Goal: Task Accomplishment & Management: Complete application form

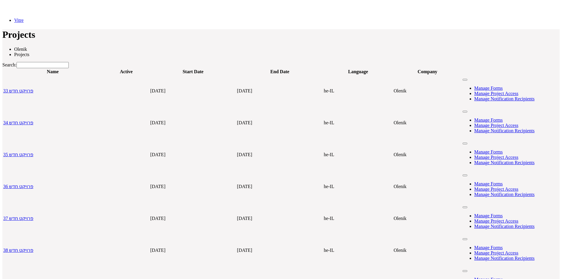
click at [69, 62] on input "Search:" at bounding box center [43, 65] width 52 height 6
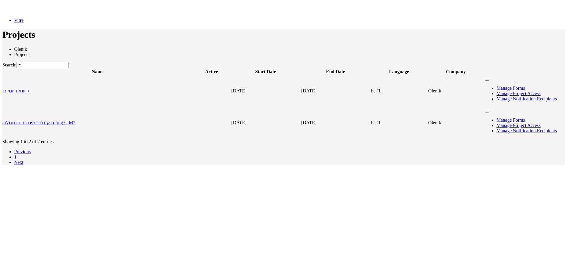
type input "די"
click at [76, 120] on link "עבודות קידום זמינו בדיפו סגולה - M2" at bounding box center [39, 122] width 72 height 5
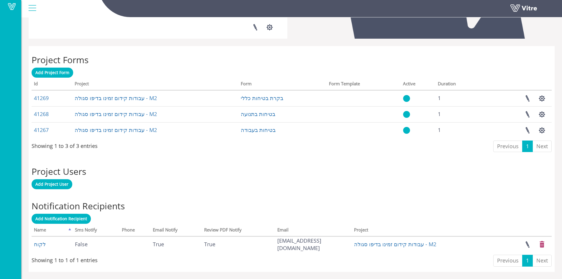
scroll to position [208, 0]
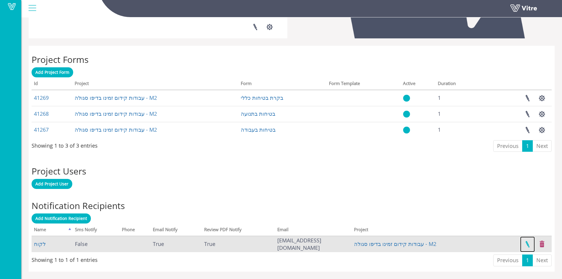
click at [529, 243] on link at bounding box center [527, 244] width 15 height 16
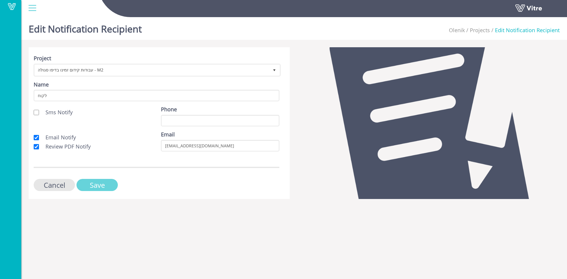
click at [95, 186] on input "Save" at bounding box center [96, 185] width 41 height 12
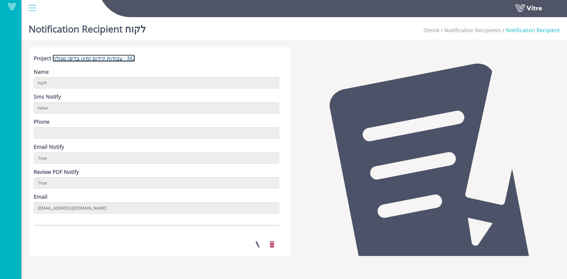
click at [84, 56] on link "עבודות קידום זמינו בדיפו סגולה - M2" at bounding box center [94, 58] width 82 height 7
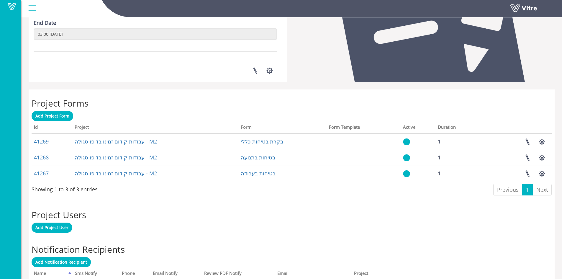
scroll to position [208, 0]
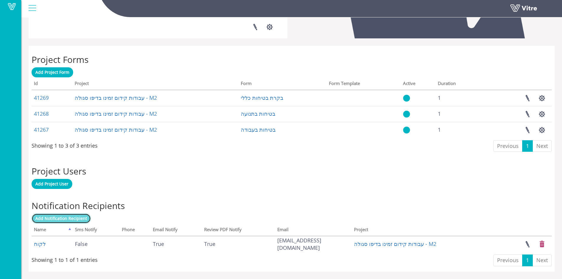
click at [77, 220] on span "Add Notification Recipient" at bounding box center [61, 219] width 52 height 6
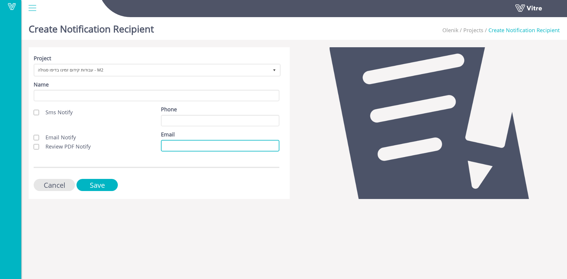
click at [165, 143] on input "Email" at bounding box center [220, 146] width 118 height 12
paste input "[EMAIL_ADDRESS][PERSON_NAME][DOMAIN_NAME]"
type input "[EMAIL_ADDRESS][PERSON_NAME][DOMAIN_NAME]"
click at [36, 141] on label "Email Notify" at bounding box center [55, 138] width 42 height 8
click at [36, 140] on input "Email Notify" at bounding box center [36, 137] width 5 height 5
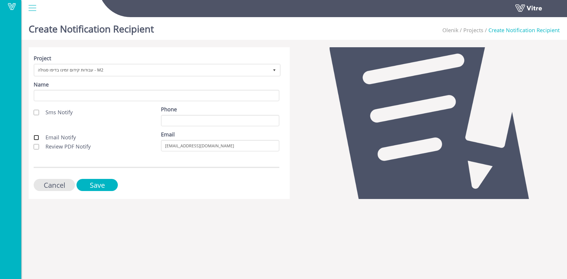
checkbox input "true"
click at [37, 148] on input "Review PDF Notify" at bounding box center [36, 146] width 5 height 5
checkbox input "true"
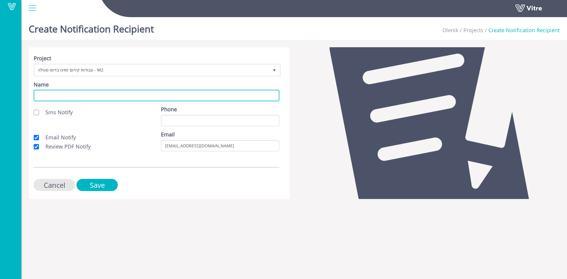
click at [70, 95] on input "Name" at bounding box center [157, 96] width 246 height 12
type input "לקוח"
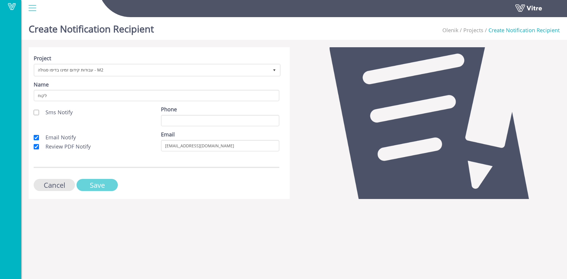
click at [102, 185] on input "Save" at bounding box center [96, 185] width 41 height 12
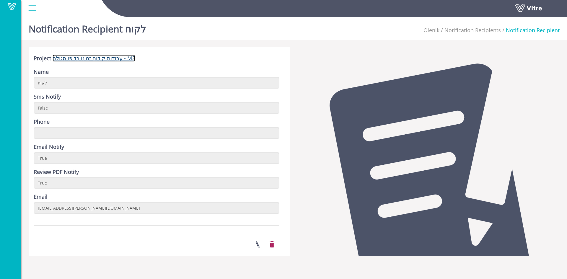
click at [100, 59] on link "עבודות קידום זמינו בדיפו סגולה - M2" at bounding box center [94, 58] width 82 height 7
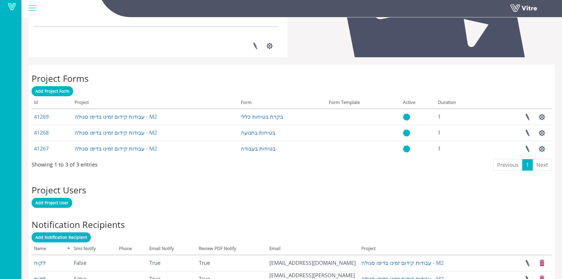
scroll to position [224, 0]
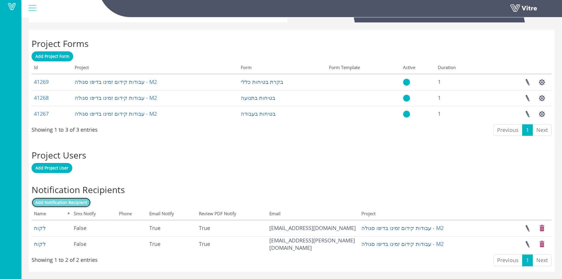
click at [81, 201] on span "Add Notification Recipient" at bounding box center [61, 203] width 52 height 6
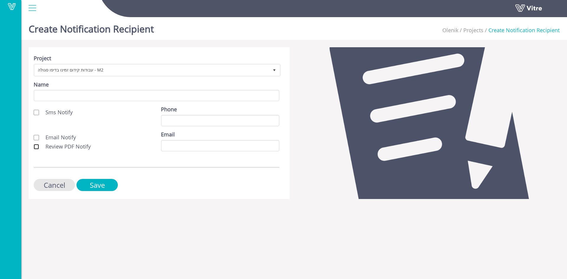
click at [36, 146] on input "Review PDF Notify" at bounding box center [36, 146] width 5 height 5
checkbox input "true"
click at [36, 136] on input "Email Notify" at bounding box center [36, 137] width 5 height 5
checkbox input "true"
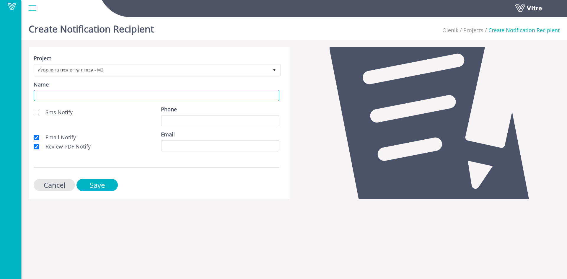
click at [50, 95] on input "Name" at bounding box center [157, 96] width 246 height 12
type input "לקוח"
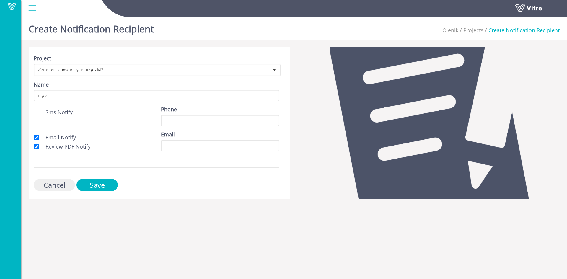
click at [68, 185] on input "Cancel" at bounding box center [54, 185] width 41 height 12
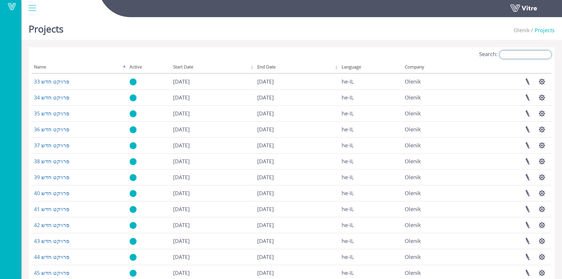
click at [526, 55] on input "Search:" at bounding box center [526, 54] width 53 height 9
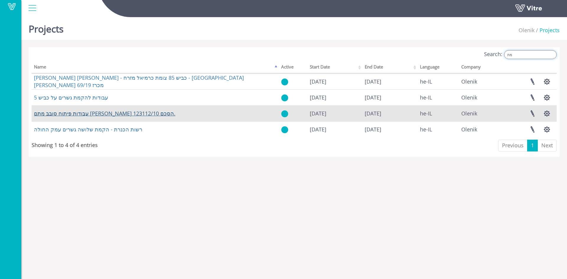
type input "מת"
click at [118, 115] on link "עבודות פיתוח סובב מתם שלמה המלך הסכם 123112/10." at bounding box center [104, 113] width 141 height 7
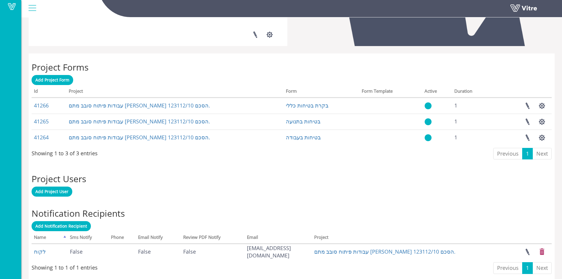
scroll to position [208, 0]
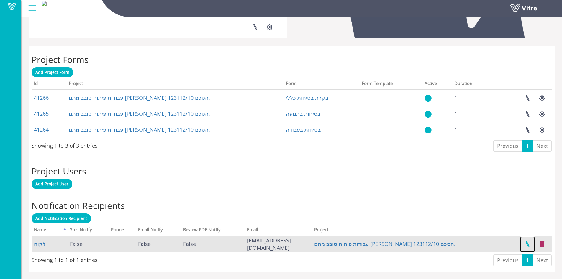
click at [530, 245] on link at bounding box center [527, 244] width 15 height 16
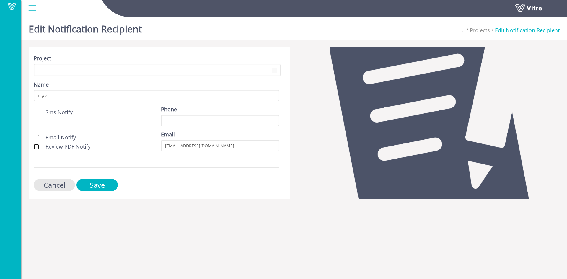
click at [36, 147] on input "Review PDF Notify" at bounding box center [36, 146] width 5 height 5
checkbox input "true"
click at [35, 135] on input "Email Notify" at bounding box center [36, 137] width 5 height 5
checkbox input "true"
click at [88, 180] on input "Save" at bounding box center [96, 185] width 41 height 12
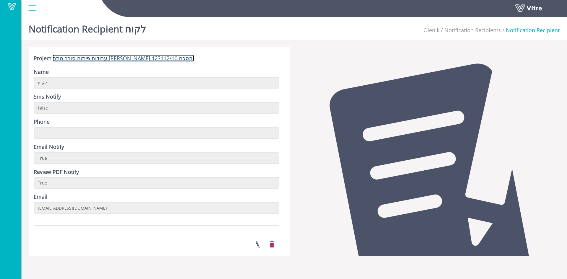
click at [141, 60] on link "עבודות פיתוח סובב מתם [PERSON_NAME] הסכם 123112/10." at bounding box center [123, 58] width 141 height 7
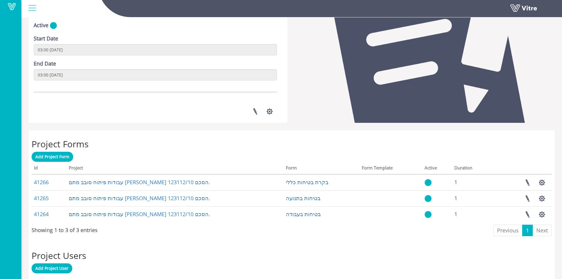
scroll to position [208, 0]
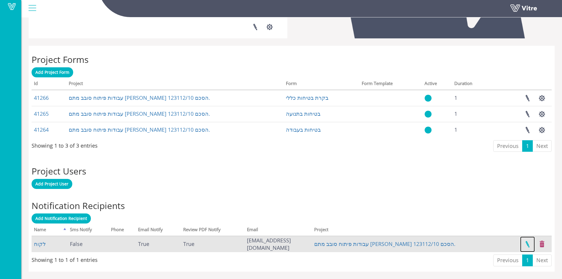
click at [526, 242] on link at bounding box center [527, 244] width 15 height 16
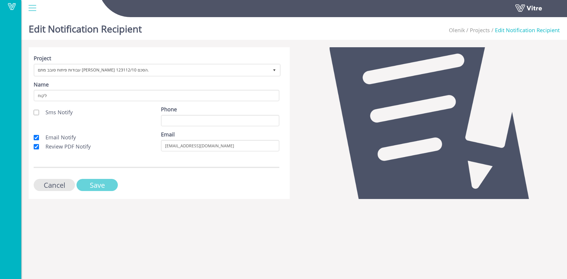
click at [104, 182] on input "Save" at bounding box center [96, 185] width 41 height 12
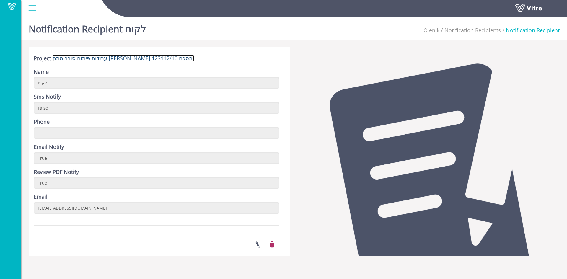
click at [121, 61] on link "עבודות פיתוח סובב מתם [PERSON_NAME] הסכם 123112/10." at bounding box center [123, 58] width 141 height 7
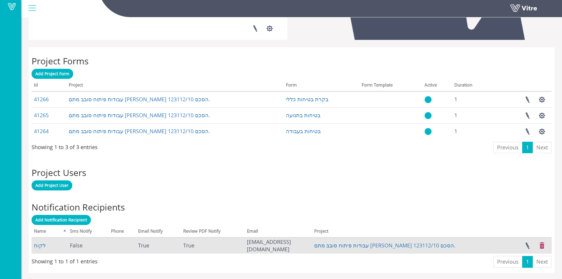
scroll to position [208, 0]
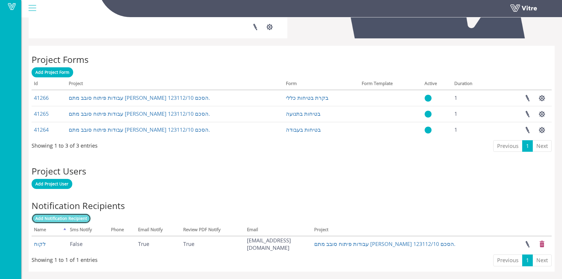
click at [50, 216] on span "Add Notification Recipient" at bounding box center [61, 219] width 52 height 6
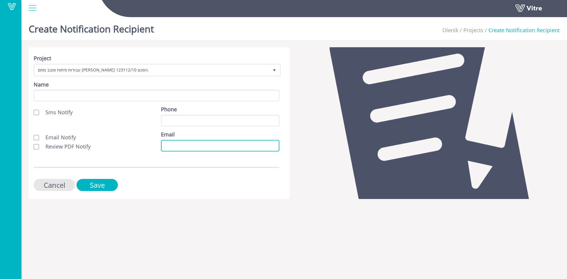
click at [167, 143] on input "Email" at bounding box center [220, 146] width 118 height 12
paste input "[EMAIL_ADDRESS][DOMAIN_NAME]"
type input "[EMAIL_ADDRESS][DOMAIN_NAME]"
click at [36, 147] on input "Review PDF Notify" at bounding box center [36, 146] width 5 height 5
checkbox input "true"
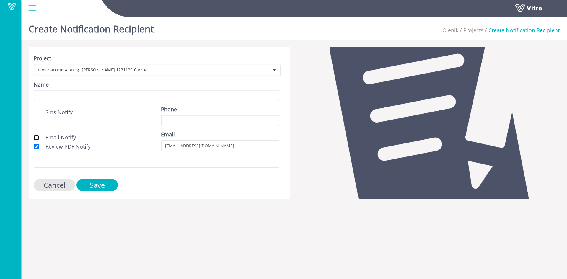
click at [37, 138] on input "Email Notify" at bounding box center [36, 137] width 5 height 5
checkbox input "true"
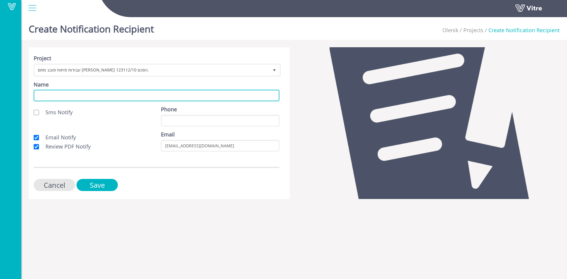
click at [70, 92] on input "Name" at bounding box center [157, 96] width 246 height 12
type input "לקוח"
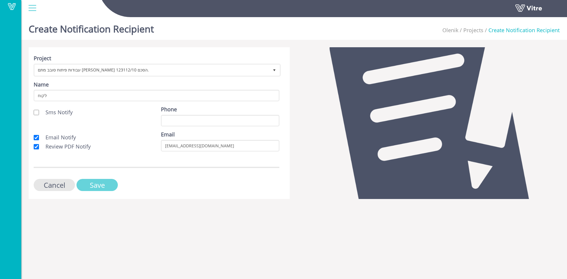
click at [99, 185] on input "Save" at bounding box center [96, 185] width 41 height 12
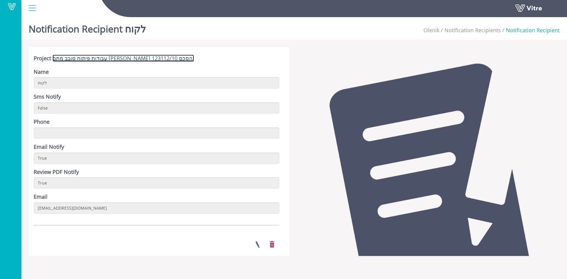
drag, startPoint x: 143, startPoint y: 57, endPoint x: 145, endPoint y: 53, distance: 4.6
click at [143, 57] on link "עבודות פיתוח סובב מתם [PERSON_NAME] הסכם 123112/10." at bounding box center [123, 58] width 141 height 7
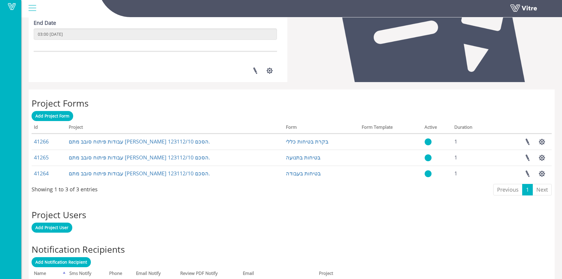
scroll to position [224, 0]
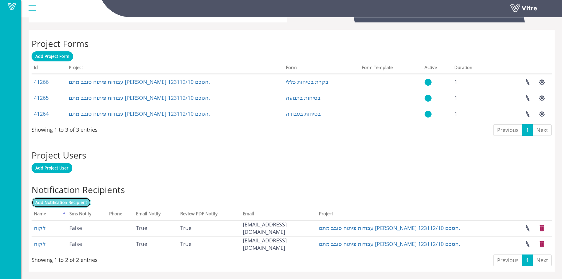
click at [61, 203] on span "Add Notification Recipient" at bounding box center [61, 203] width 52 height 6
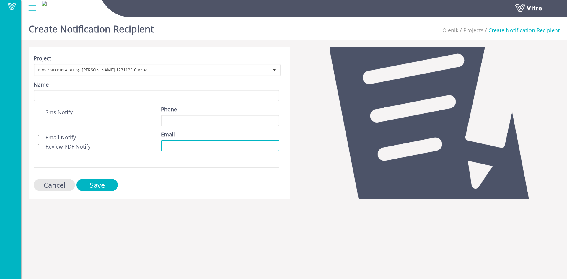
click at [164, 147] on input "Email" at bounding box center [220, 146] width 118 height 12
paste input "[EMAIL_ADDRESS][DOMAIN_NAME]"
type input "[EMAIL_ADDRESS][DOMAIN_NAME]"
click at [37, 147] on input "Review PDF Notify" at bounding box center [36, 146] width 5 height 5
checkbox input "true"
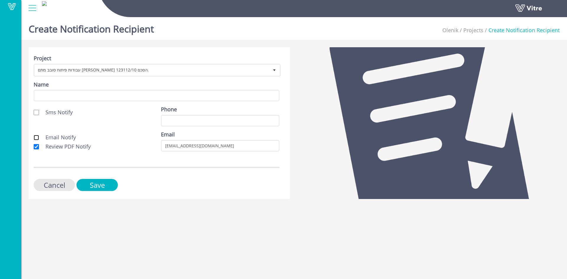
click at [35, 138] on input "Email Notify" at bounding box center [36, 137] width 5 height 5
checkbox input "true"
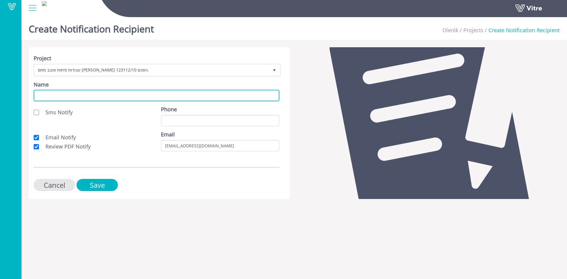
click at [45, 97] on input "Name" at bounding box center [157, 96] width 246 height 12
drag, startPoint x: 45, startPoint y: 97, endPoint x: 39, endPoint y: 93, distance: 7.3
click at [39, 93] on input "Name" at bounding box center [157, 96] width 246 height 12
type input "לקוח"
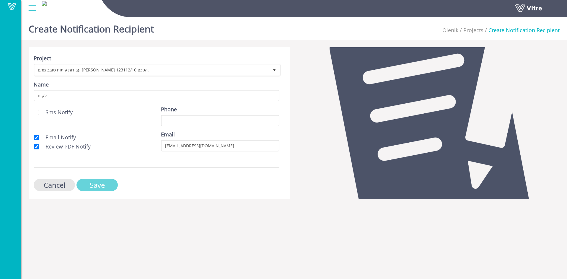
click at [102, 183] on input "Save" at bounding box center [96, 185] width 41 height 12
